Goal: Task Accomplishment & Management: Complete application form

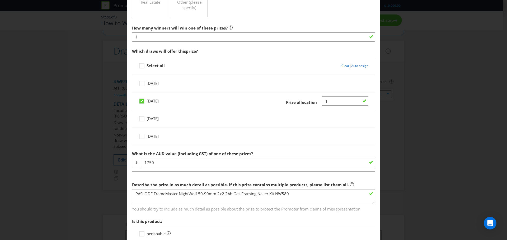
scroll to position [132, 0]
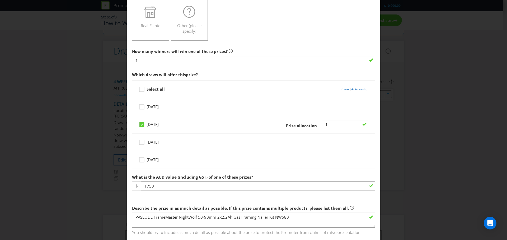
click at [132, 219] on textarea "PASLODE FrameMaster NightWolf 50-90mm 2x2.2Ah Gas Framing Nailer Kit NW580" at bounding box center [253, 220] width 243 height 15
click at [306, 215] on textarea "1x PASLODE FrameMaster NightWolf 50-90mm 2x2.2Ah Gas Framing Nailer Kit NW580" at bounding box center [253, 220] width 243 height 15
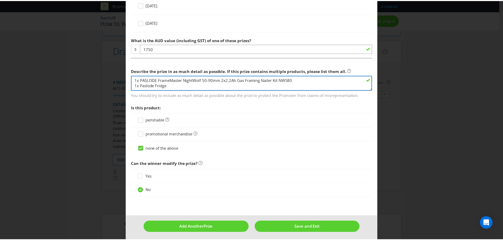
scroll to position [271, 0]
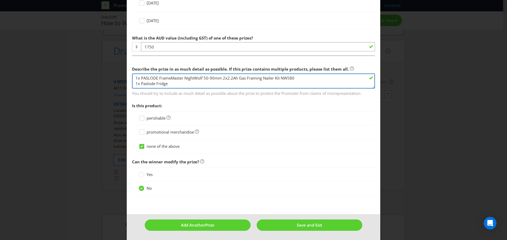
type textarea "1x PASLODE FrameMaster NightWolf 50-90mm 2x2.2Ah Gas Framing Nailer Kit NW580 1…"
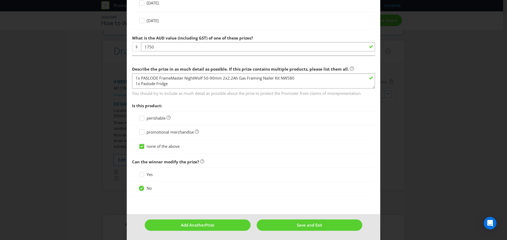
click at [172, 135] on span "promotional merchandise" at bounding box center [169, 132] width 47 height 5
click at [0, 0] on input "promotional merchandise" at bounding box center [0, 0] width 0 height 0
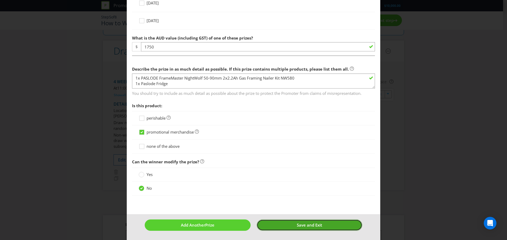
click at [310, 227] on span "Save and Exit" at bounding box center [309, 225] width 25 height 5
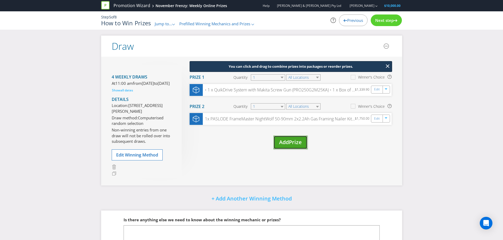
click at [291, 143] on span "Prize" at bounding box center [295, 142] width 13 height 7
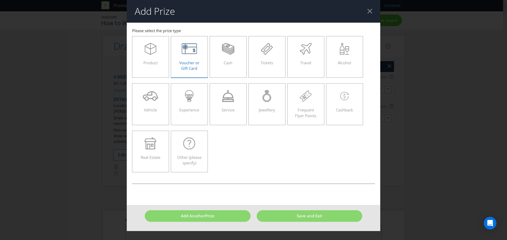
click at [200, 58] on div "Voucher or Gift Card" at bounding box center [189, 55] width 26 height 24
click at [0, 0] on input "Voucher or Gift Card" at bounding box center [0, 0] width 0 height 0
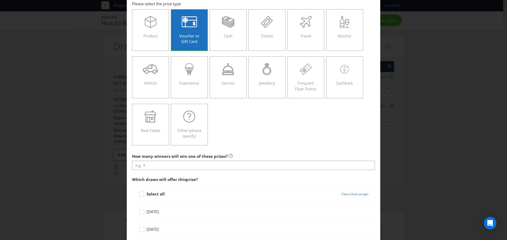
scroll to position [53, 0]
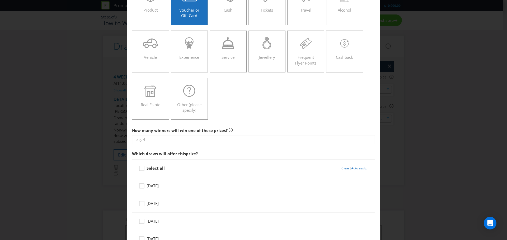
click at [185, 144] on div at bounding box center [253, 144] width 243 height 1
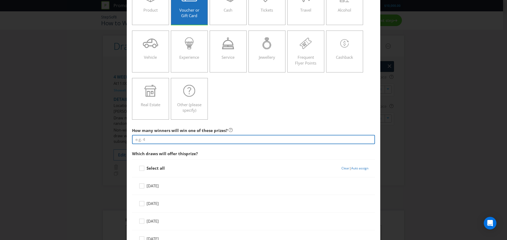
click at [185, 143] on input "number" at bounding box center [253, 139] width 243 height 9
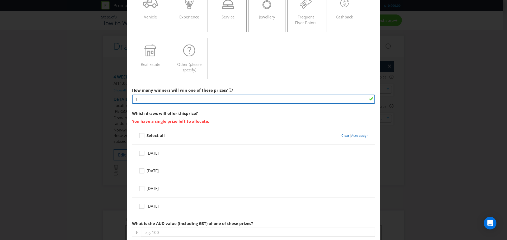
scroll to position [106, 0]
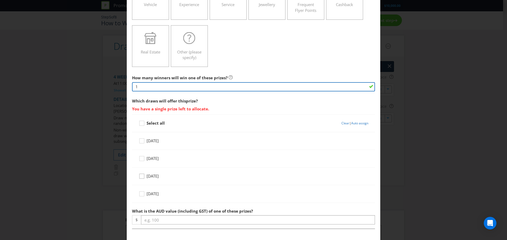
type input "1"
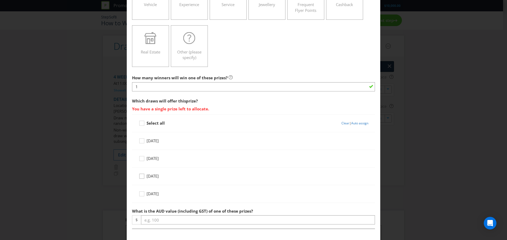
click at [140, 178] on icon at bounding box center [143, 178] width 8 height 8
click at [0, 0] on input "[DATE]" at bounding box center [0, 0] width 0 height 0
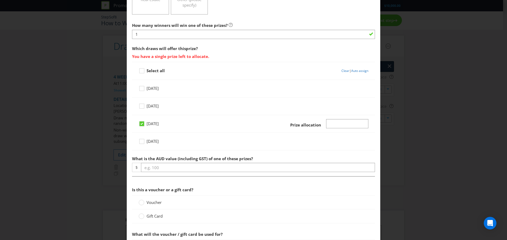
scroll to position [158, 0]
click at [333, 119] on input "Number" at bounding box center [347, 123] width 42 height 9
type input "1"
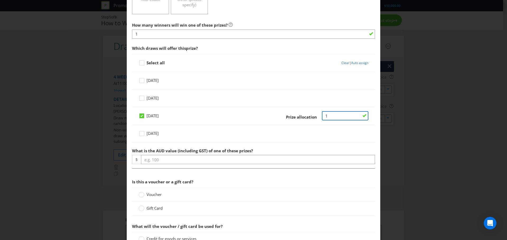
click at [336, 119] on input "Number" at bounding box center [345, 115] width 46 height 9
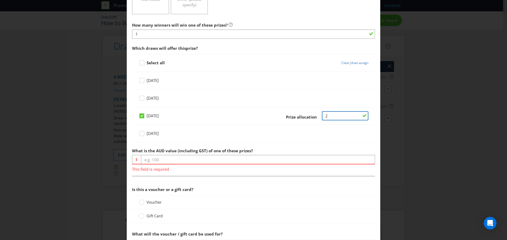
type input "2"
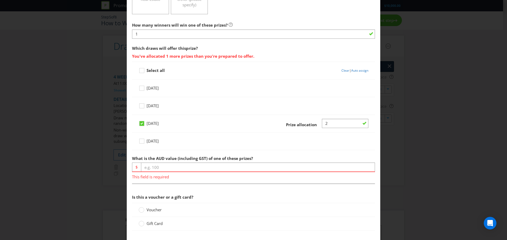
click at [336, 130] on div "[DATE] Prize allocation" at bounding box center [254, 125] width 230 height 13
click at [345, 125] on input "Number" at bounding box center [345, 123] width 46 height 9
type input "1"
click at [179, 168] on div "What is the AUD value (including GST) of one of these prizes? $ This field is r…" at bounding box center [253, 166] width 243 height 27
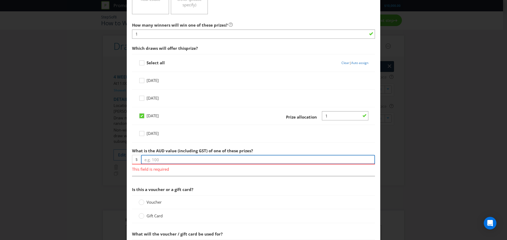
click at [183, 164] on input "number" at bounding box center [258, 159] width 234 height 9
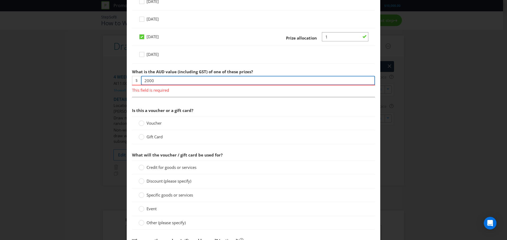
type input "2000"
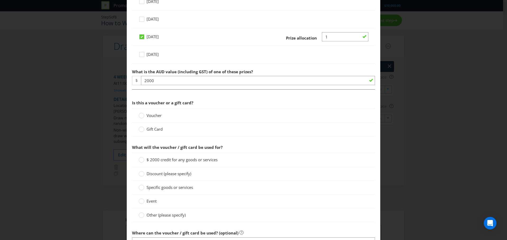
click at [150, 125] on div "Voucher Gift Card" at bounding box center [253, 123] width 243 height 28
click at [152, 114] on span "Voucher" at bounding box center [153, 115] width 15 height 5
click at [0, 0] on input "Voucher" at bounding box center [0, 0] width 0 height 0
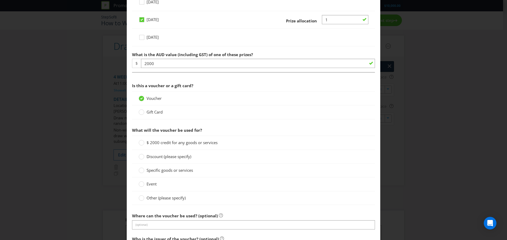
scroll to position [264, 0]
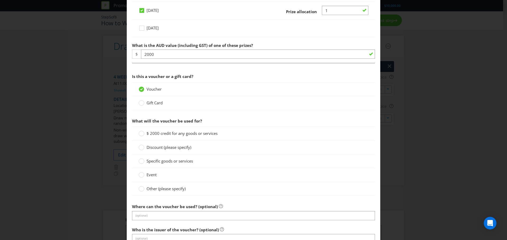
click at [147, 135] on span "$ 2000 credit for any goods or services" at bounding box center [181, 133] width 71 height 5
click at [0, 0] on input "$ 2000 credit for any goods or services" at bounding box center [0, 0] width 0 height 0
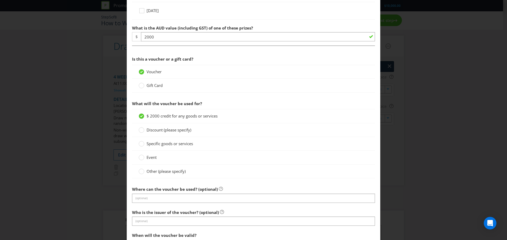
scroll to position [290, 0]
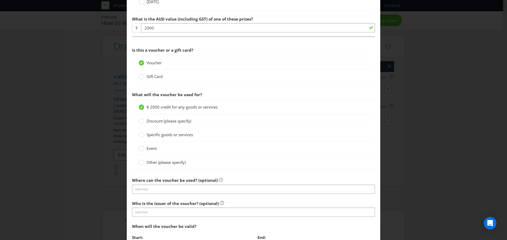
click at [164, 164] on span "Other (please specify)" at bounding box center [165, 162] width 39 height 5
click at [0, 0] on input "Other (please specify)" at bounding box center [0, 0] width 0 height 0
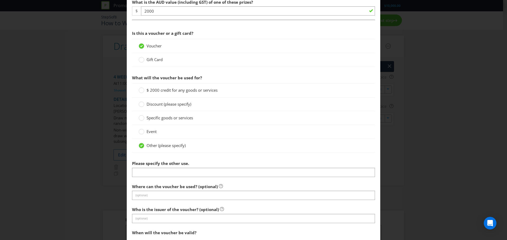
scroll to position [317, 0]
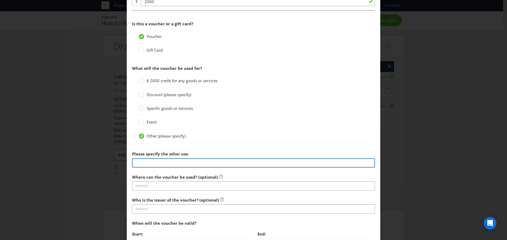
click at [168, 166] on input "text" at bounding box center [253, 163] width 243 height 9
click at [149, 164] on input "$2,000 clothing voucher redeemable at any [PERSON_NAME] store or online" at bounding box center [253, 163] width 243 height 9
click at [168, 163] on input "$2,000 clothing voucher redeemable at any [PERSON_NAME] store or online" at bounding box center [253, 163] width 243 height 9
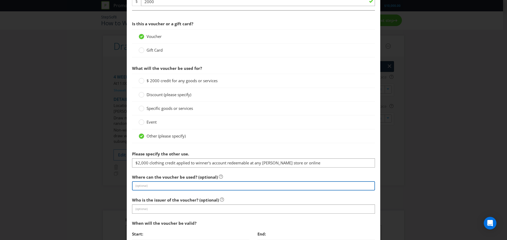
click at [185, 187] on input "text" at bounding box center [253, 186] width 243 height 9
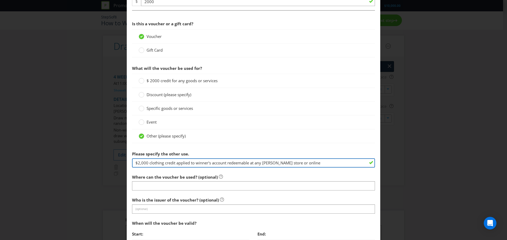
click at [189, 164] on input "$2,000 clothing credit applied to winner's account redeemable at any [PERSON_NA…" at bounding box center [253, 163] width 243 height 9
drag, startPoint x: 227, startPoint y: 165, endPoint x: 343, endPoint y: 185, distance: 118.4
click at [343, 185] on section "Is this a voucher or a gift card? Voucher Gift Card What will the voucher be us…" at bounding box center [253, 167] width 243 height 299
type input "$2,000 clothing credit applied to winner's account"
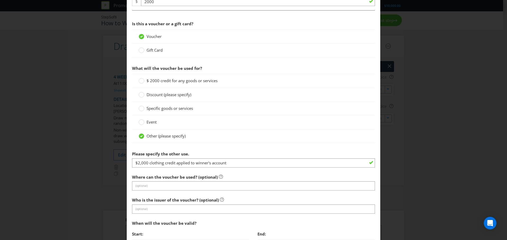
click at [278, 191] on div at bounding box center [253, 191] width 243 height 1
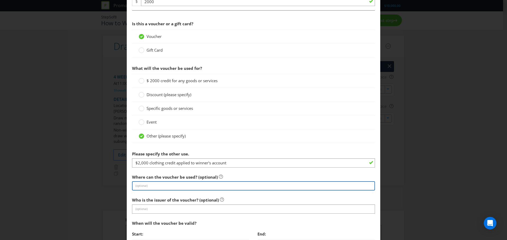
click at [275, 189] on input "text" at bounding box center [253, 186] width 243 height 9
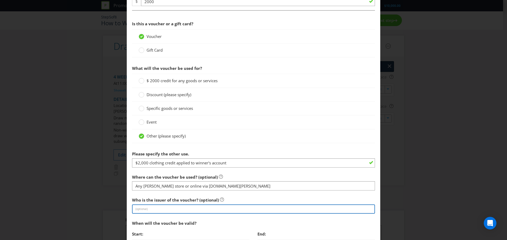
click at [231, 207] on input "text" at bounding box center [253, 209] width 243 height 9
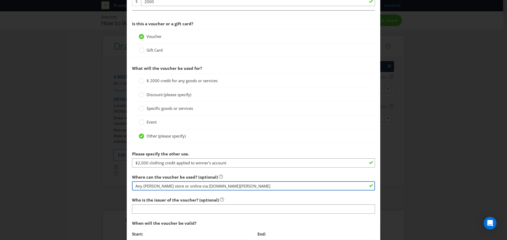
click at [136, 189] on input "Any [PERSON_NAME] store or online via [DOMAIN_NAME][PERSON_NAME]" at bounding box center [253, 186] width 243 height 9
click at [164, 186] on input "All [PERSON_NAME] store or online via [DOMAIN_NAME][PERSON_NAME]" at bounding box center [253, 186] width 243 height 9
click at [164, 187] on input "All [PERSON_NAME] store or online via [DOMAIN_NAME][PERSON_NAME]" at bounding box center [253, 186] width 243 height 9
click at [165, 187] on input "All [PERSON_NAME] store or online via [DOMAIN_NAME][PERSON_NAME]" at bounding box center [253, 186] width 243 height 9
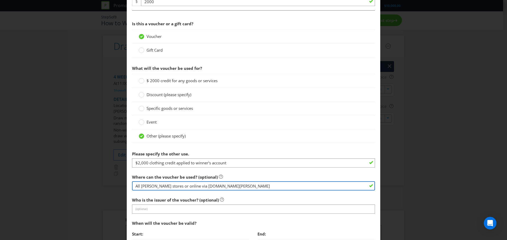
type input "All [PERSON_NAME] stores or online via [DOMAIN_NAME][PERSON_NAME]"
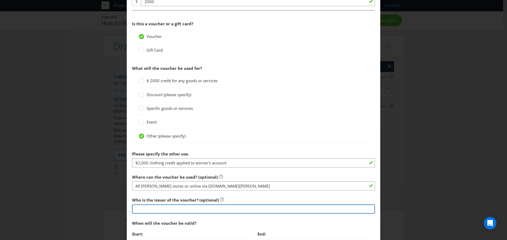
click at [157, 211] on input "text" at bounding box center [253, 209] width 243 height 9
click at [179, 210] on input "text" at bounding box center [253, 209] width 243 height 9
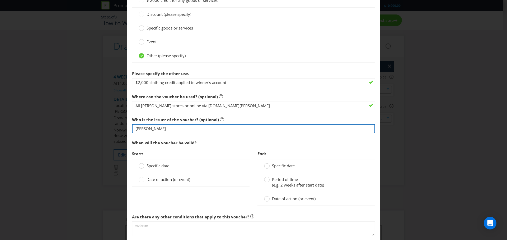
scroll to position [422, 0]
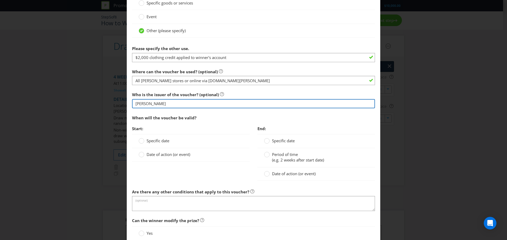
type input "[PERSON_NAME]"
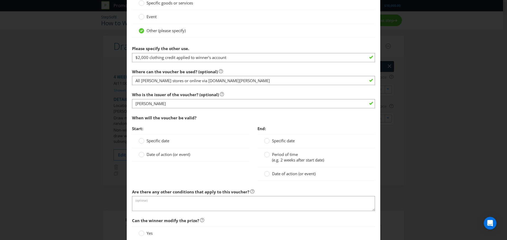
click at [161, 158] on div "Date of action (or event)" at bounding box center [190, 154] width 117 height 13
click at [162, 154] on span "Date of action (or event)" at bounding box center [168, 154] width 44 height 5
click at [0, 0] on input "Date of action (or event)" at bounding box center [0, 0] width 0 height 0
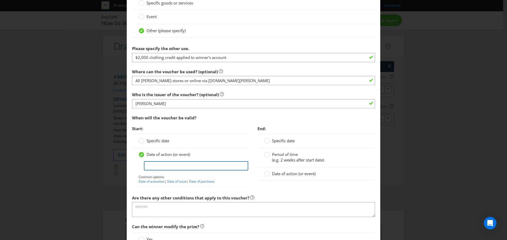
click at [198, 164] on input "text" at bounding box center [196, 166] width 104 height 9
type input "2"
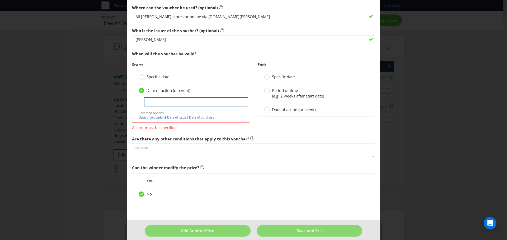
scroll to position [492, 0]
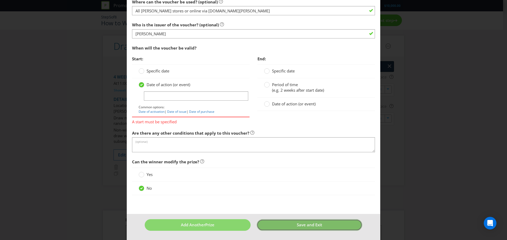
click at [266, 227] on button "Save and Exit" at bounding box center [310, 225] width 106 height 11
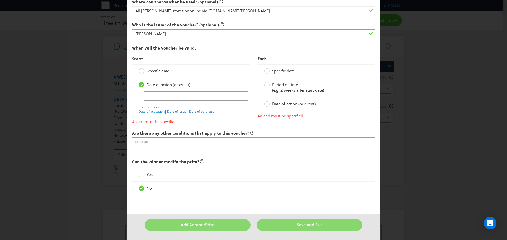
click at [154, 110] on link "Date of activation" at bounding box center [152, 112] width 26 height 4
type input "Date of activation"
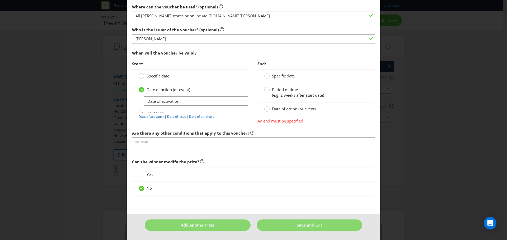
click at [278, 109] on span "Date of action (or event)" at bounding box center [294, 108] width 44 height 5
click at [0, 0] on input "Date of action (or event)" at bounding box center [0, 0] width 0 height 0
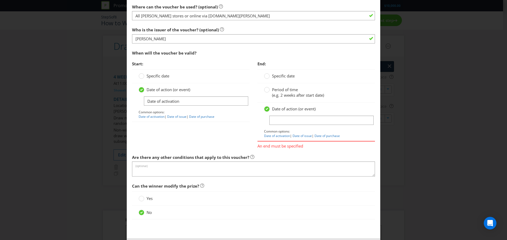
click at [278, 92] on span "Period of time" at bounding box center [285, 89] width 26 height 5
click at [0, 0] on input "Period of time (e.g. 2 weeks after start date)" at bounding box center [0, 0] width 0 height 0
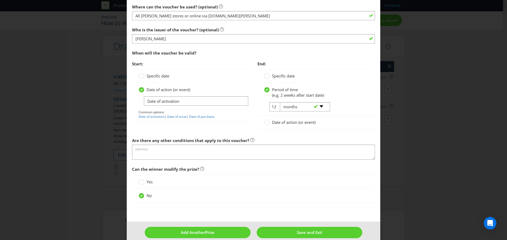
click at [278, 76] on span "Specific date" at bounding box center [283, 75] width 23 height 5
click at [0, 0] on input "Specific date" at bounding box center [0, 0] width 0 height 0
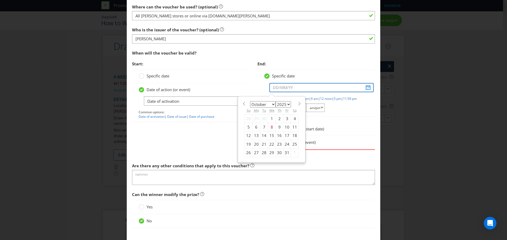
click at [281, 88] on input "text" at bounding box center [321, 87] width 104 height 9
click at [297, 103] on span at bounding box center [299, 104] width 4 height 4
select select "0"
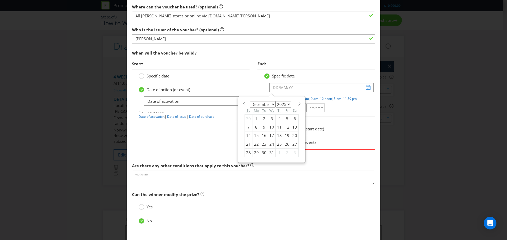
select select "2026"
click at [297, 103] on span at bounding box center [299, 104] width 4 height 4
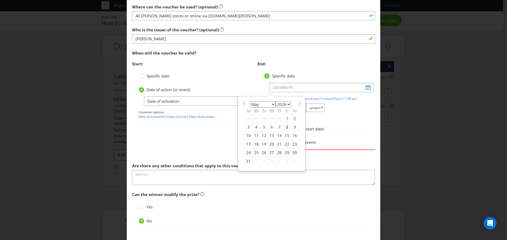
click at [297, 103] on span at bounding box center [299, 104] width 4 height 4
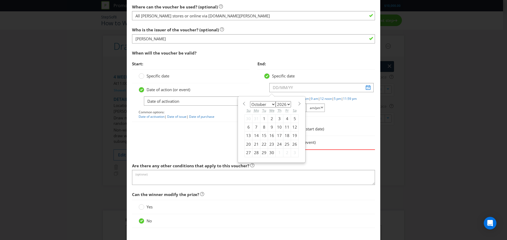
click at [297, 103] on span at bounding box center [299, 104] width 4 height 4
select select "11"
click at [276, 152] on div "31" at bounding box center [280, 153] width 8 height 8
type input "[DATE]"
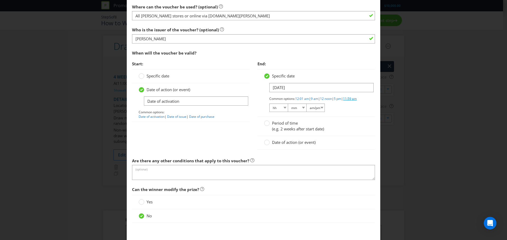
click at [343, 101] on link "11:59 pm" at bounding box center [350, 99] width 14 height 4
select select "11"
select select "59"
select select "pm"
click at [240, 139] on div "Start: Specific date Date of action (or event) Date of activation Common option…" at bounding box center [253, 107] width 251 height 97
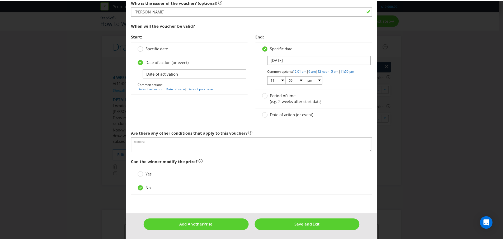
scroll to position [519, 0]
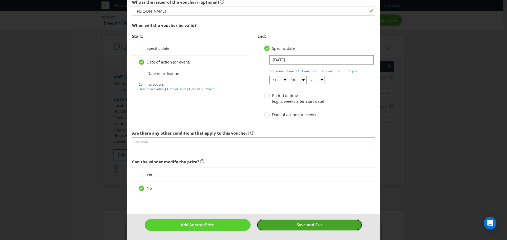
click at [295, 229] on button "Save and Exit" at bounding box center [310, 225] width 106 height 11
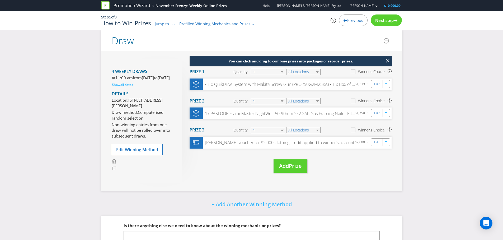
scroll to position [87, 0]
